Goal: Check status: Check status

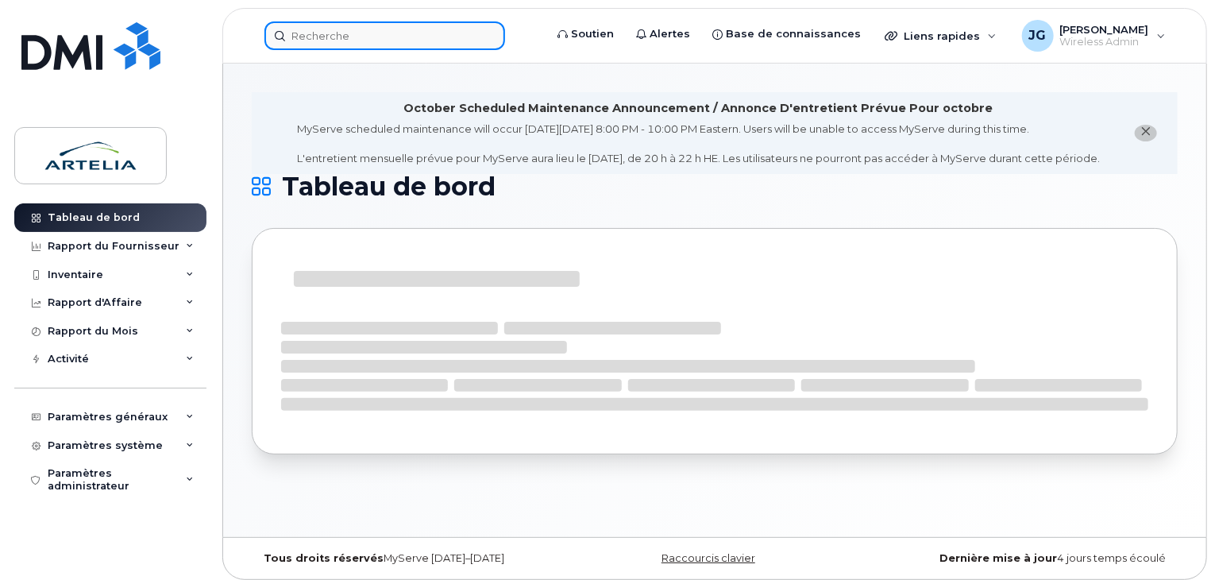
click at [438, 21] on input at bounding box center [384, 35] width 241 height 29
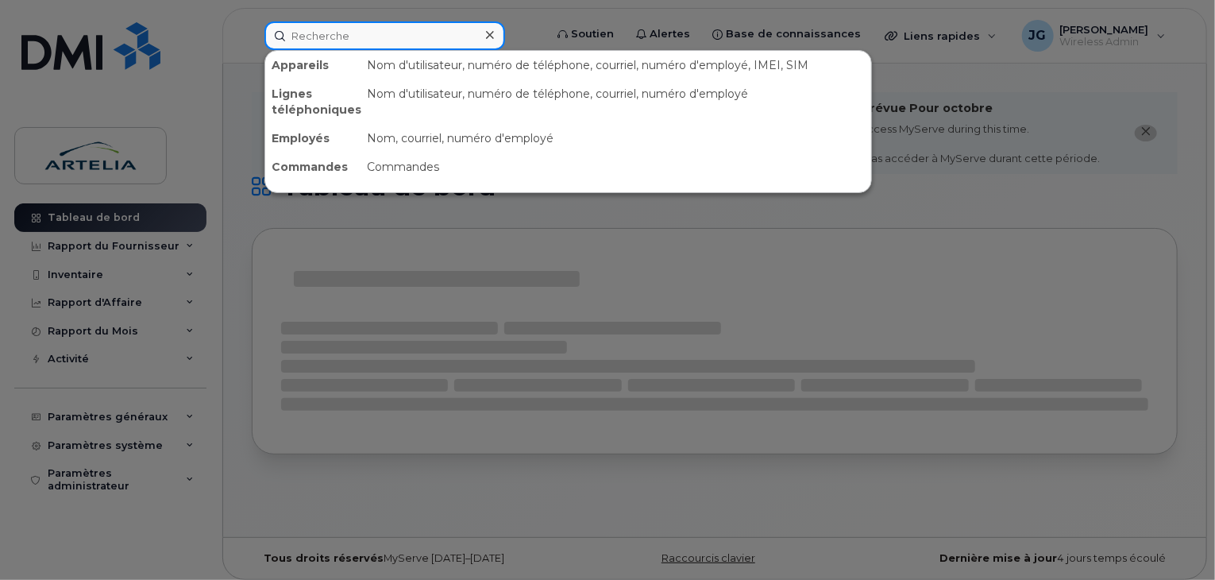
paste input "4185708102"
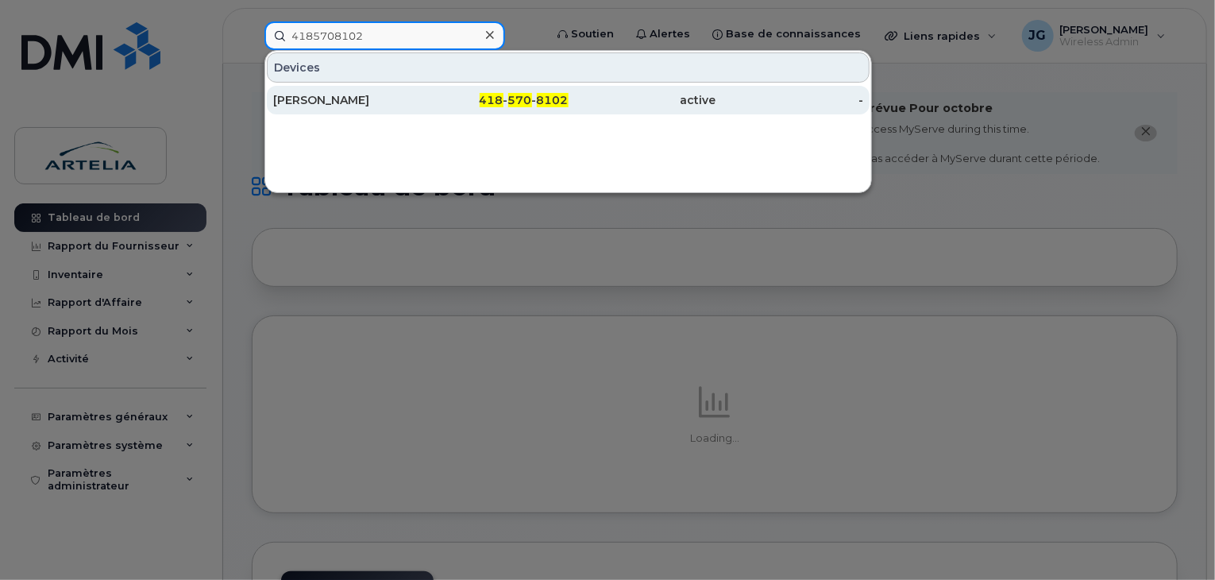
type input "4185708102"
click at [378, 99] on div "[PERSON_NAME]" at bounding box center [347, 100] width 148 height 16
